Goal: Task Accomplishment & Management: Use online tool/utility

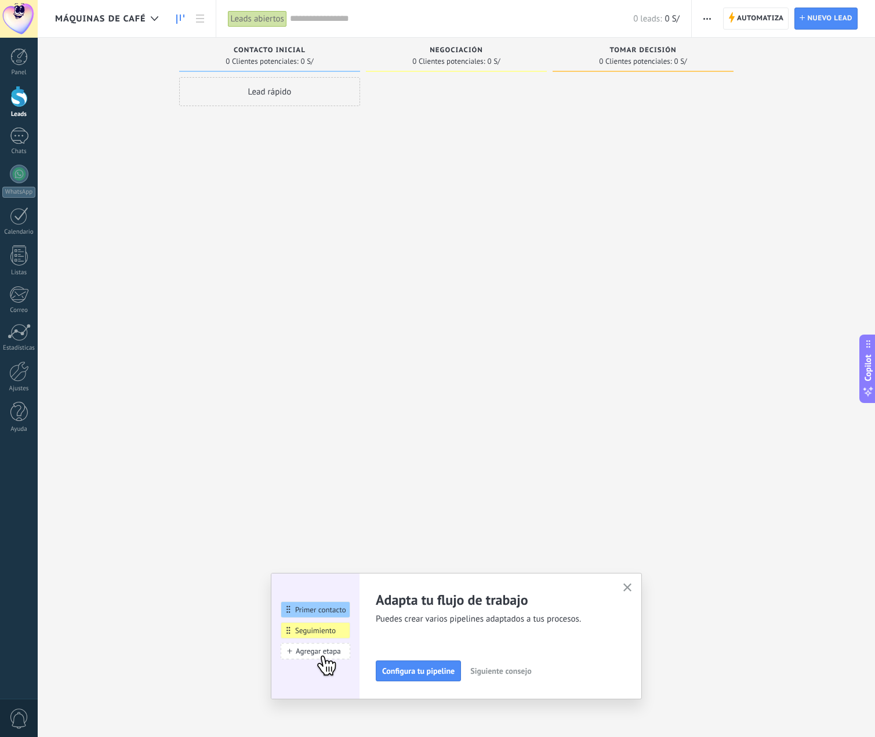
click at [327, 292] on div "Lead rápido" at bounding box center [269, 370] width 181 height 586
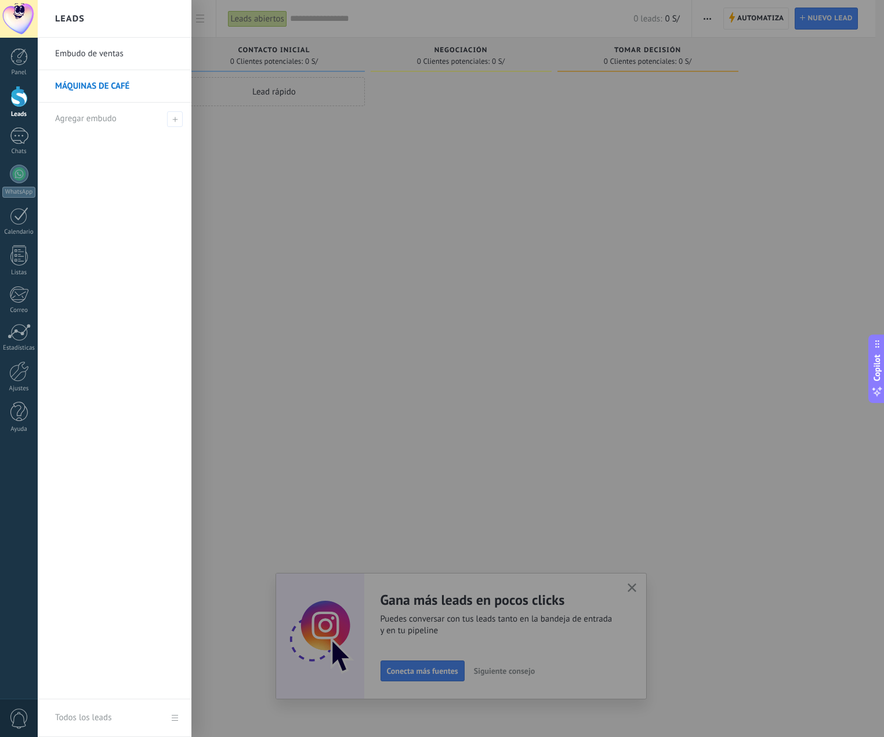
click at [117, 84] on link "MÁQUINAS DE CAFÉ" at bounding box center [117, 86] width 125 height 32
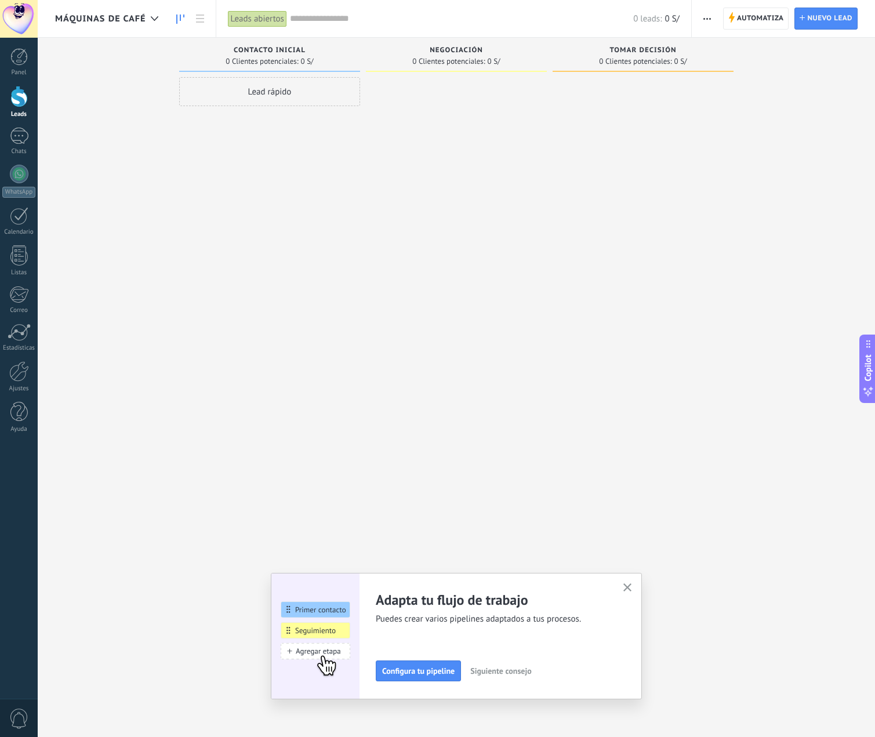
click at [259, 95] on div "Lead rápido" at bounding box center [269, 91] width 181 height 29
click at [448, 183] on div at bounding box center [456, 370] width 181 height 586
click at [772, 25] on span "Automatiza" at bounding box center [760, 18] width 47 height 21
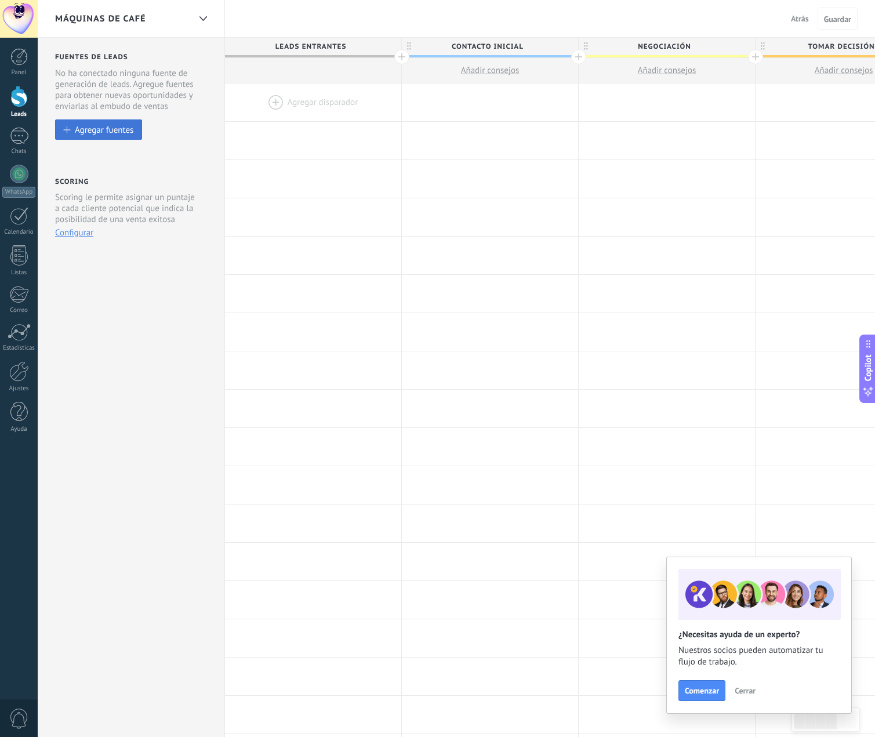
click at [104, 128] on div "Agregar fuentes" at bounding box center [104, 130] width 59 height 10
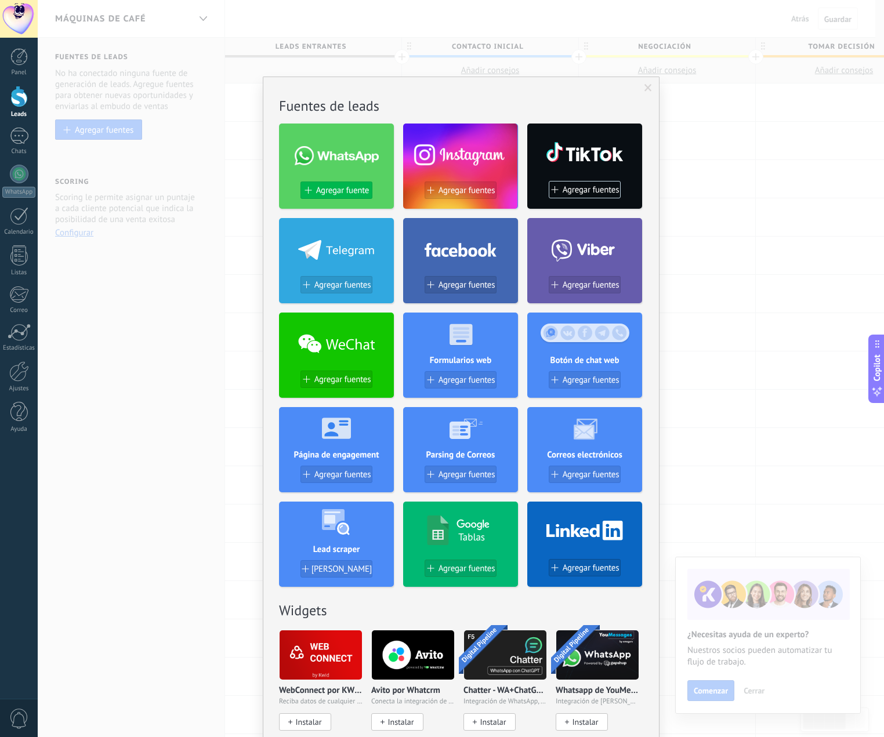
click at [329, 191] on span "Agregar fuente" at bounding box center [342, 191] width 53 height 10
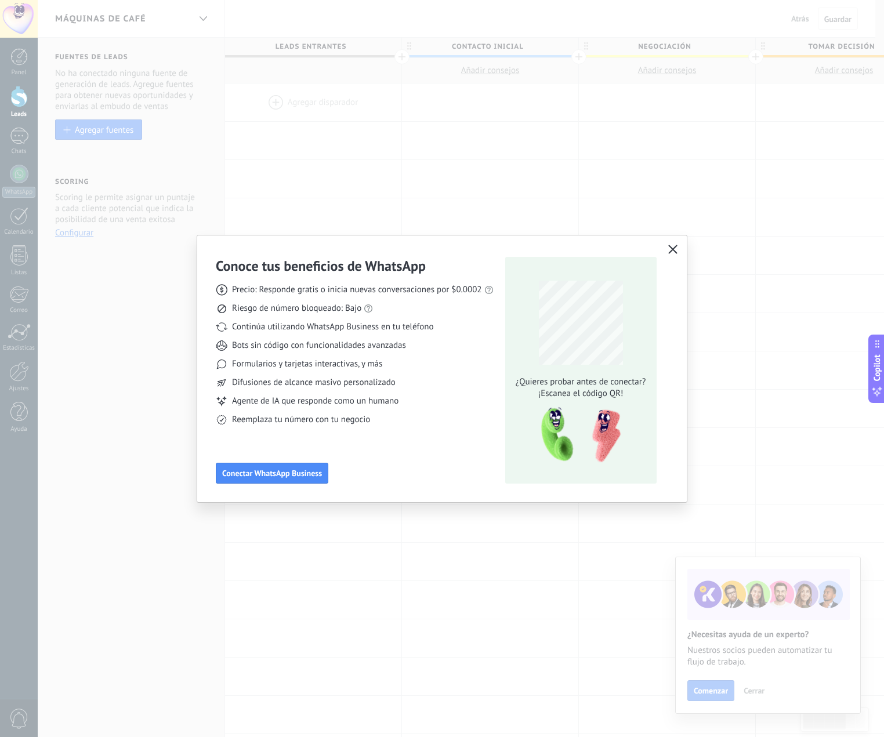
click at [670, 248] on icon "button" at bounding box center [672, 249] width 9 height 9
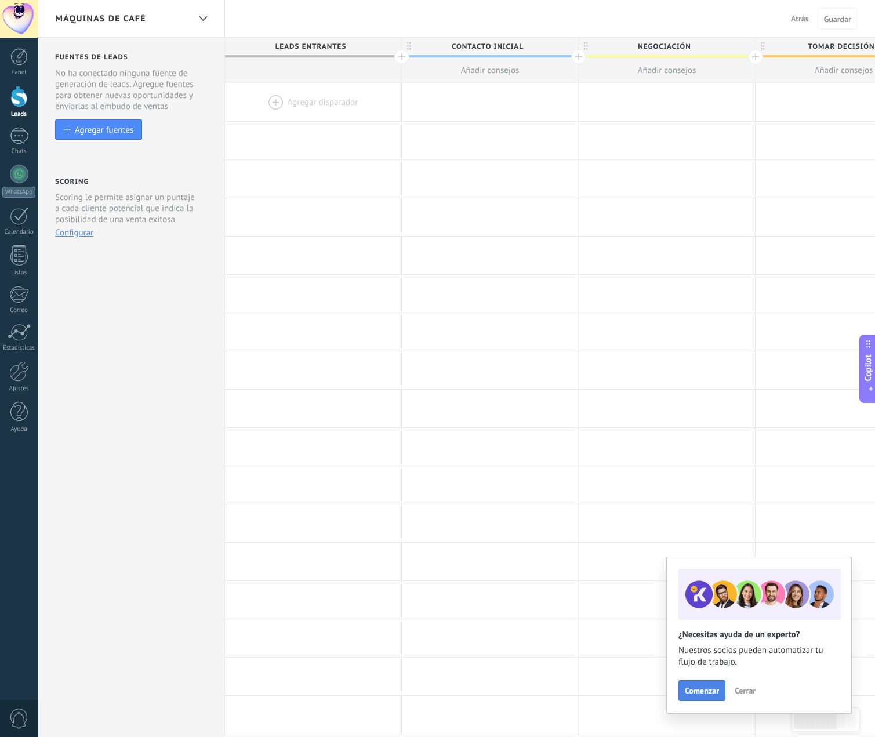
click at [708, 688] on span "Comenzar" at bounding box center [702, 691] width 34 height 8
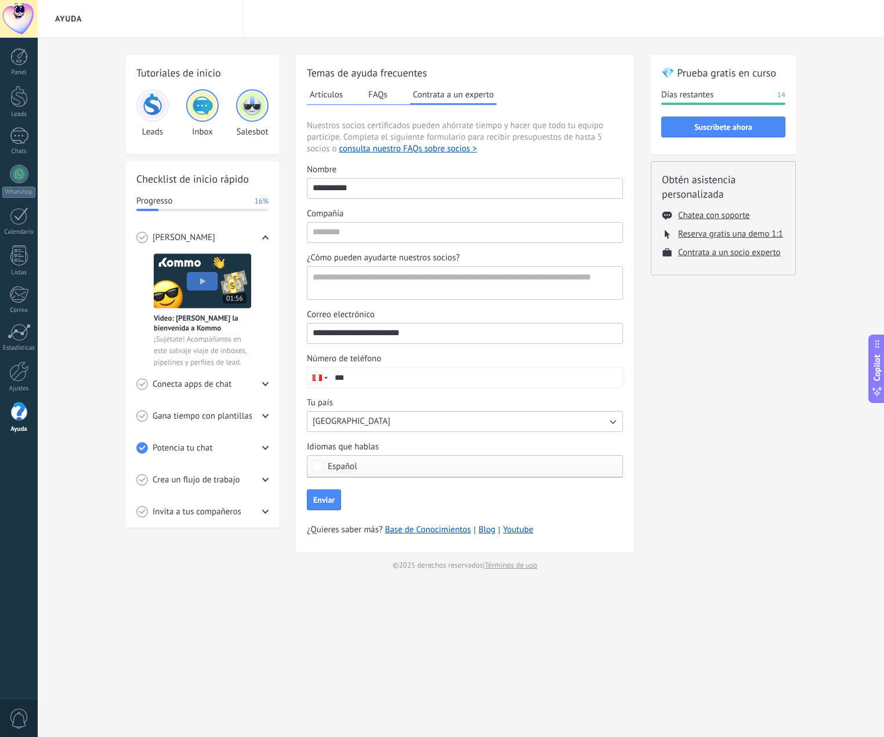
click at [729, 491] on div "💎 Prueba gratis en curso Días restantes 14 Suscríbete ahora Obtén asistencia pe…" at bounding box center [723, 313] width 145 height 516
click at [18, 57] on div at bounding box center [18, 56] width 17 height 17
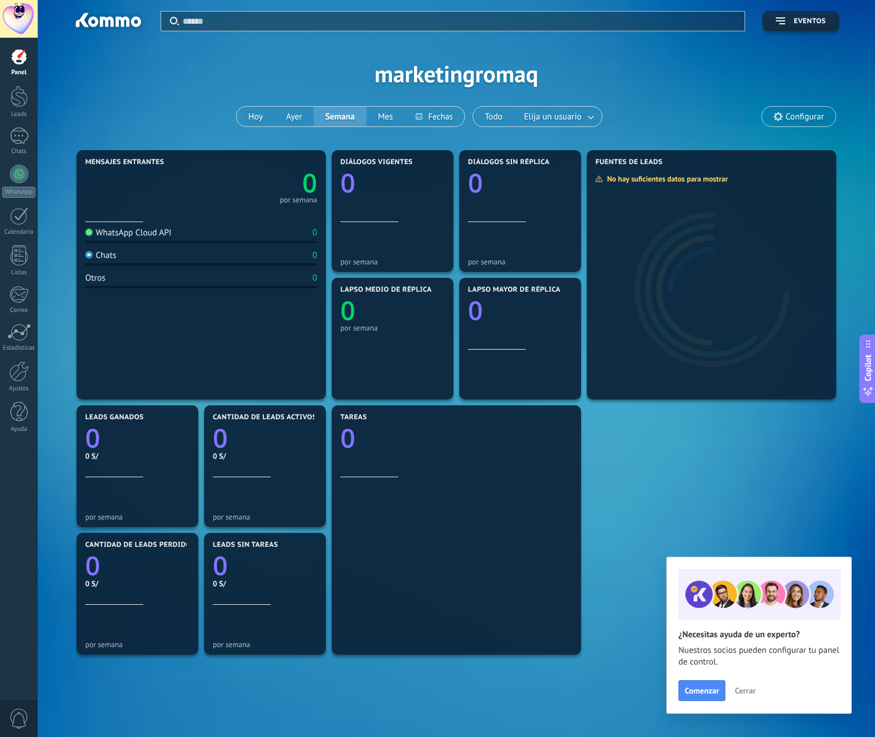
click at [751, 690] on span "Cerrar" at bounding box center [745, 691] width 21 height 8
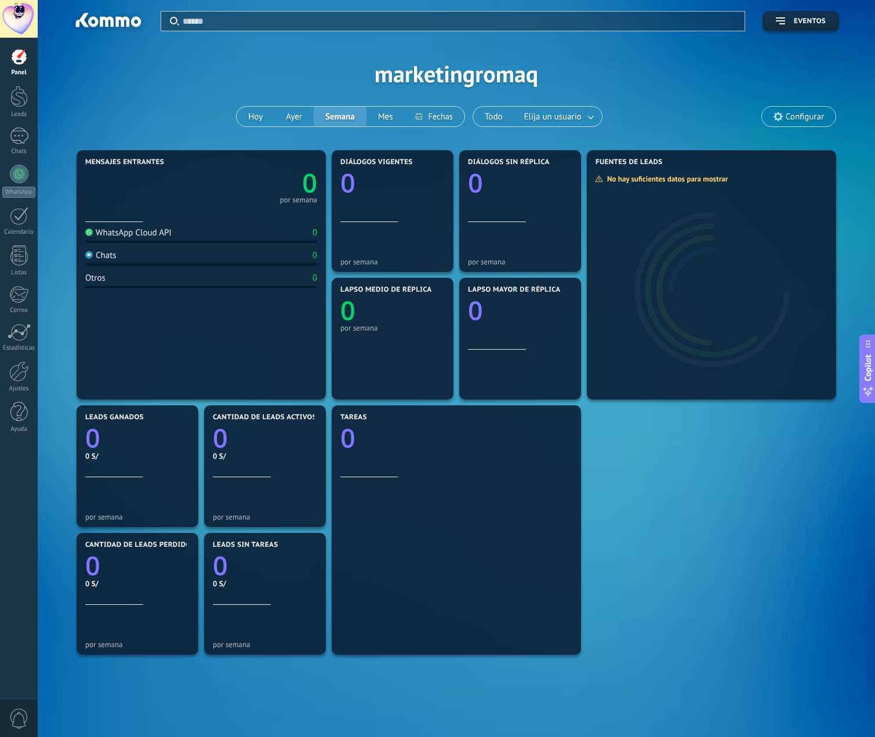
click at [174, 94] on div "Aplicar Eventos marketingromaq [DATE] [DATE] Semana Mes Todo Elija un usuario C…" at bounding box center [456, 73] width 803 height 147
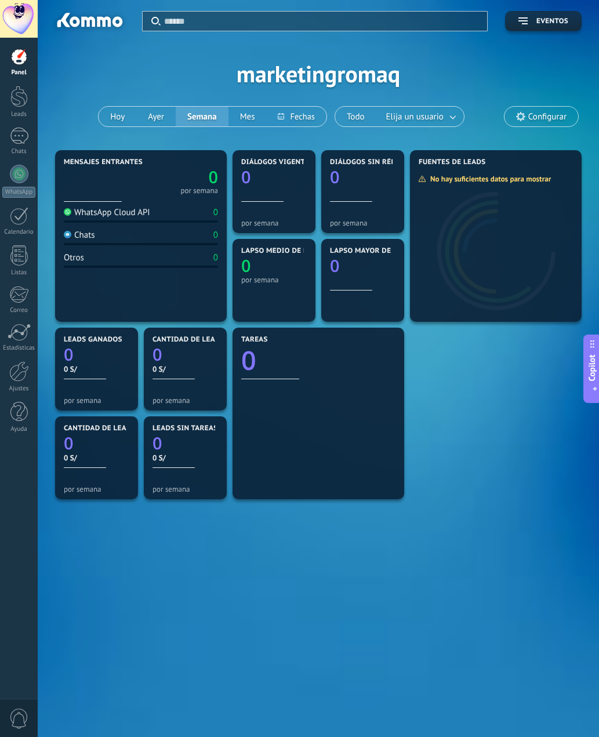
click at [17, 25] on div at bounding box center [19, 19] width 38 height 38
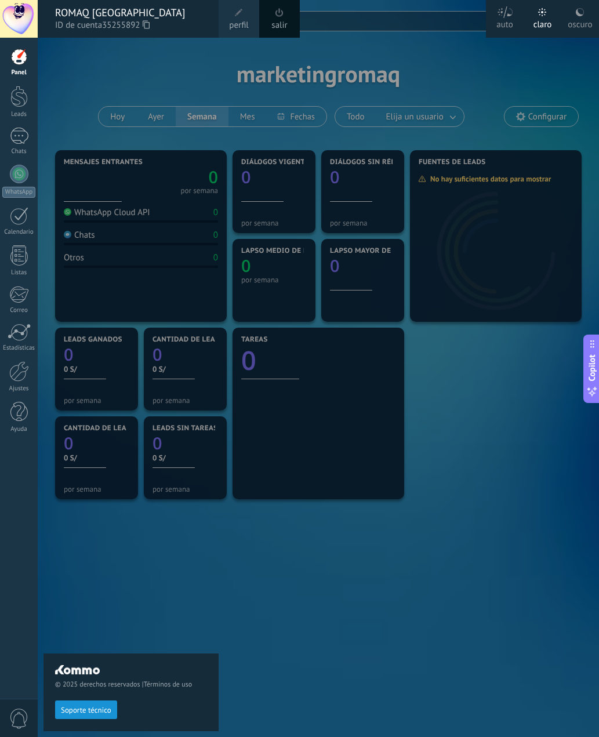
click at [150, 26] on icon at bounding box center [146, 24] width 7 height 9
click at [25, 119] on div "Panel Leads Chats WhatsApp Clientes" at bounding box center [19, 246] width 38 height 397
click at [22, 94] on div at bounding box center [18, 96] width 17 height 21
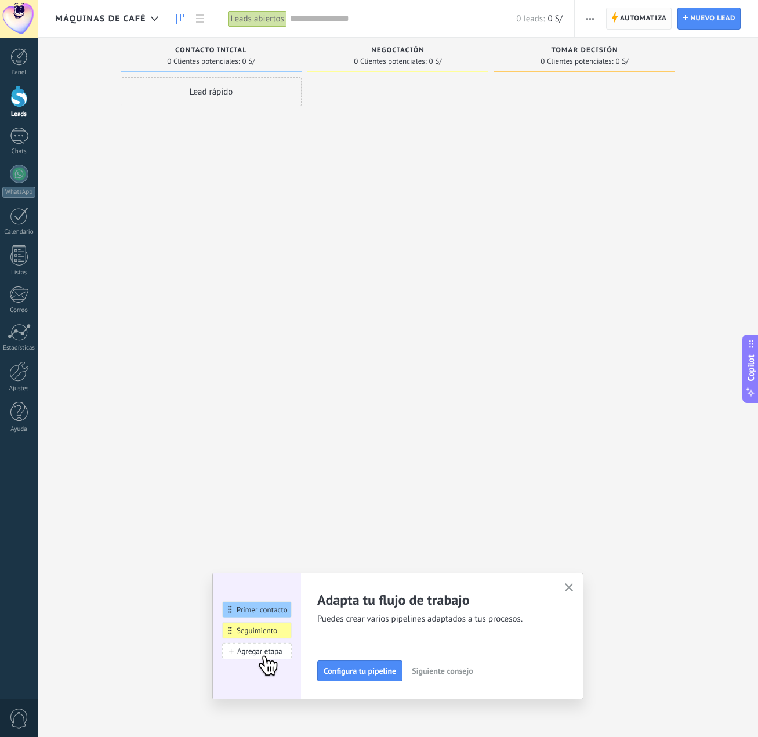
click at [642, 19] on span "Automatiza" at bounding box center [643, 18] width 47 height 21
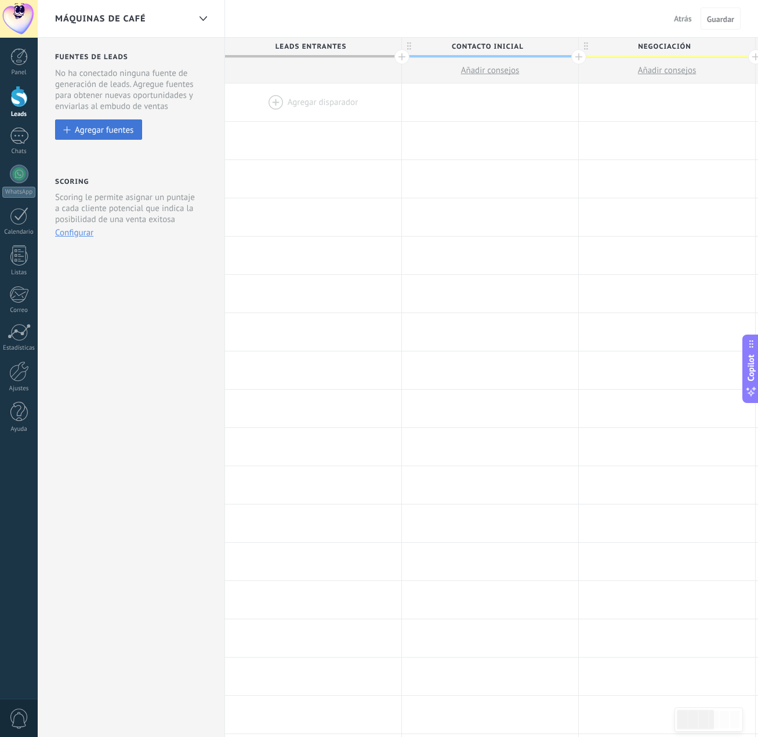
click at [114, 133] on div "Agregar fuentes" at bounding box center [104, 130] width 59 height 10
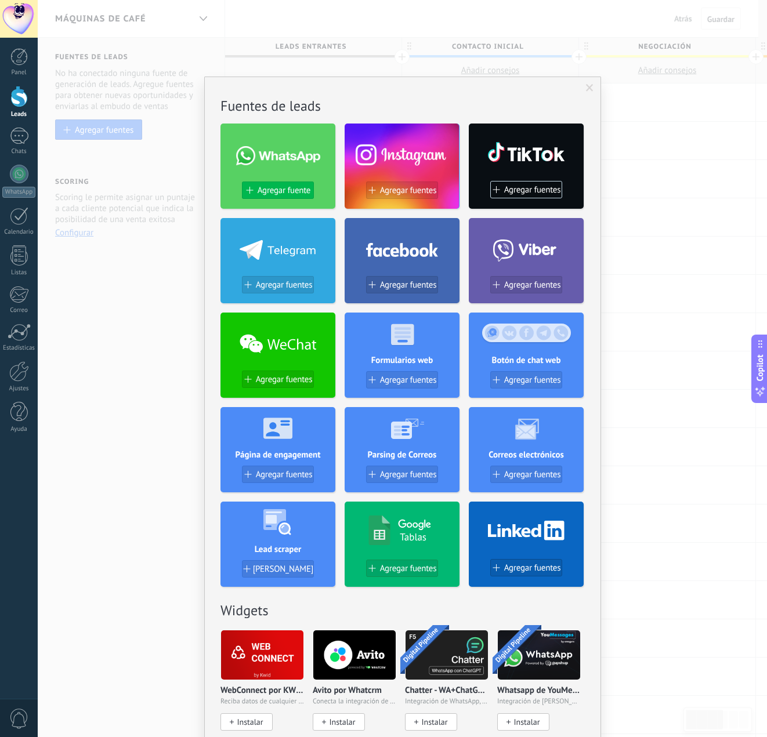
click at [286, 195] on span "Agregar fuente" at bounding box center [283, 191] width 53 height 10
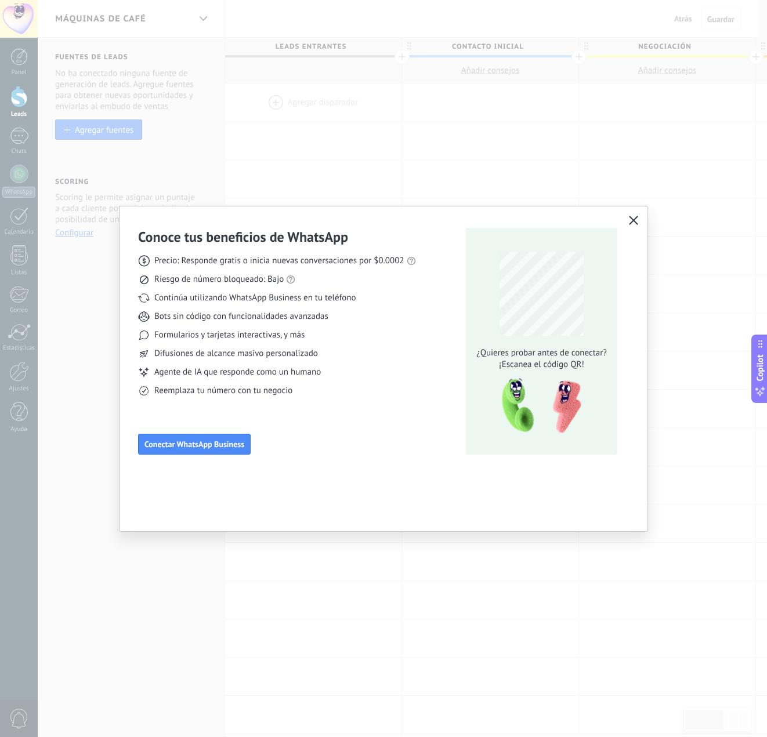
click at [634, 222] on use "button" at bounding box center [633, 220] width 9 height 9
